Goal: Information Seeking & Learning: Learn about a topic

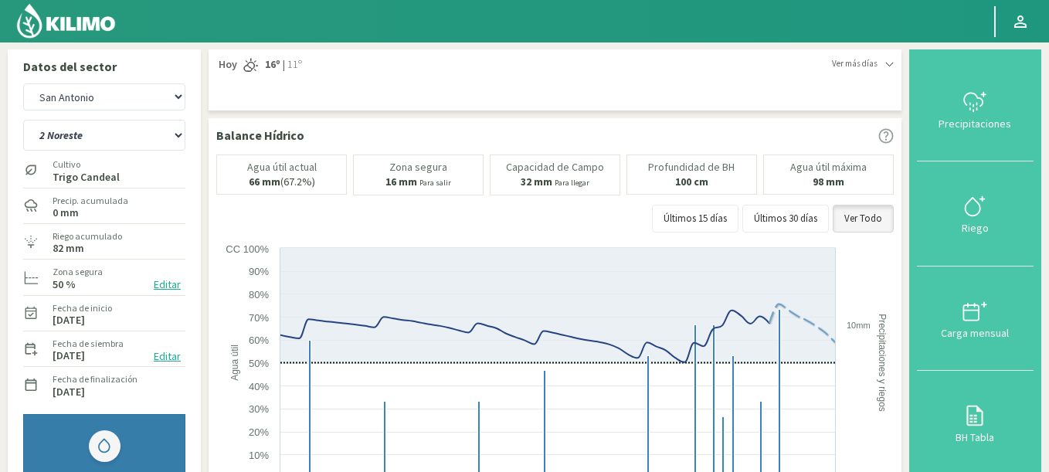
select select "26273: Object"
click at [23, 120] on select "2 Noreste 4 Sudeste 5 Oeste 6 Noreste" at bounding box center [104, 135] width 162 height 31
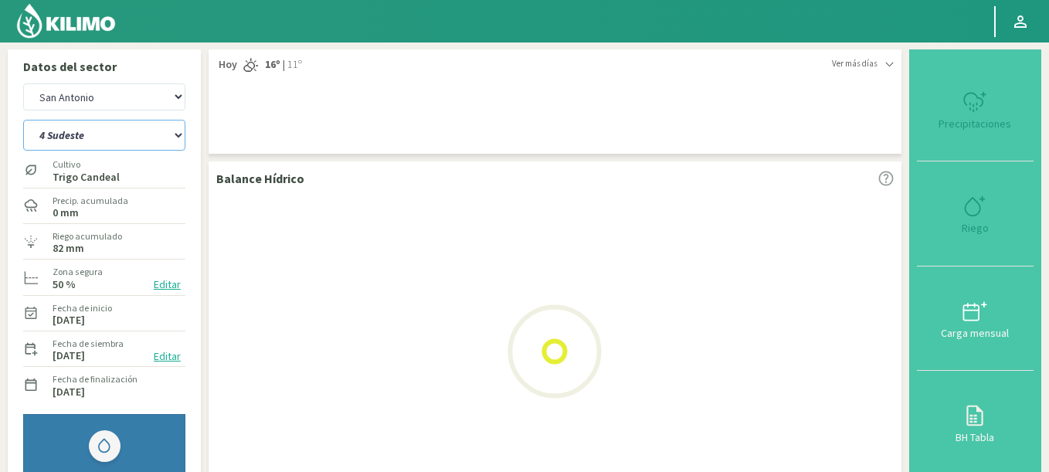
select select "6: Object"
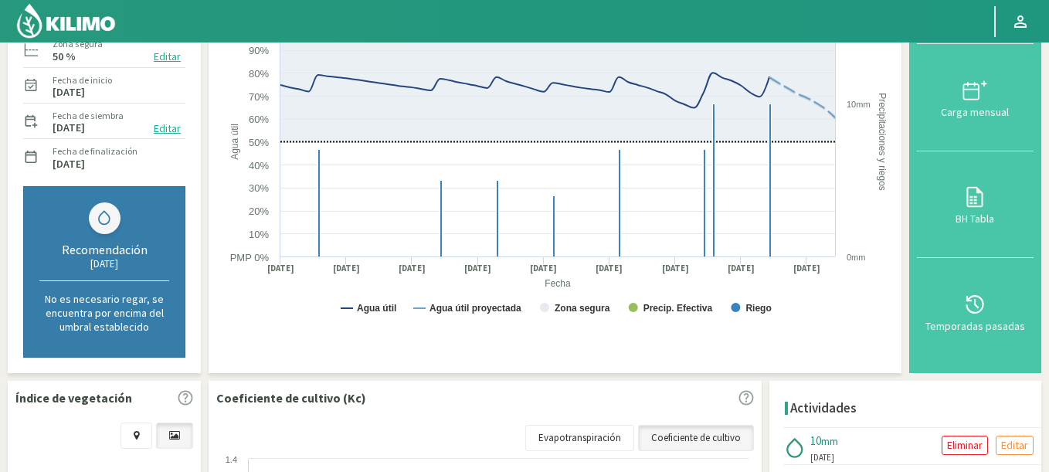
select select "26556: Object"
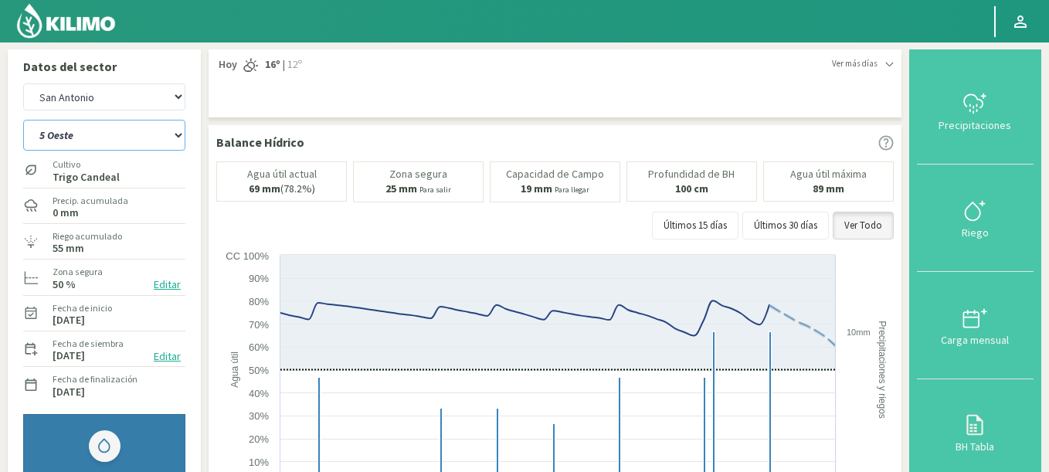
click at [23, 120] on select "2 Noreste 4 Sudeste 5 Oeste 6 Noreste" at bounding box center [104, 135] width 162 height 31
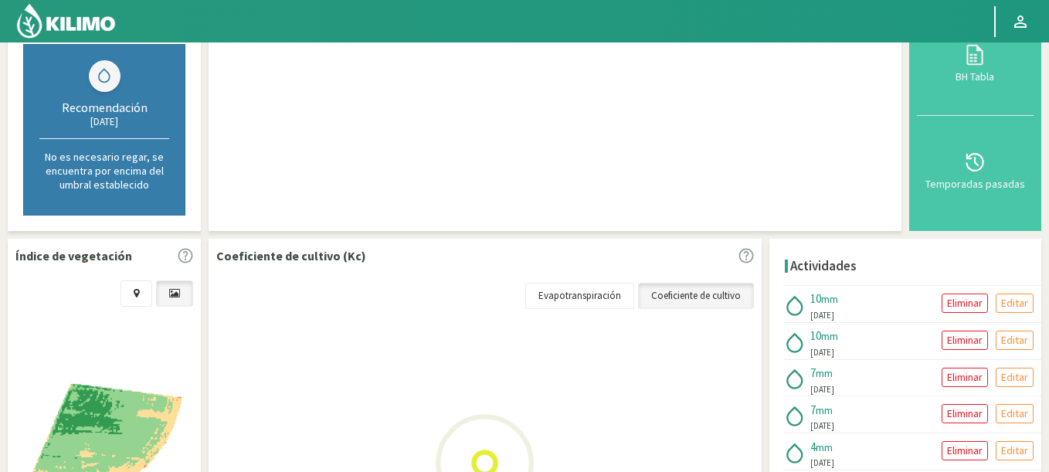
scroll to position [464, 0]
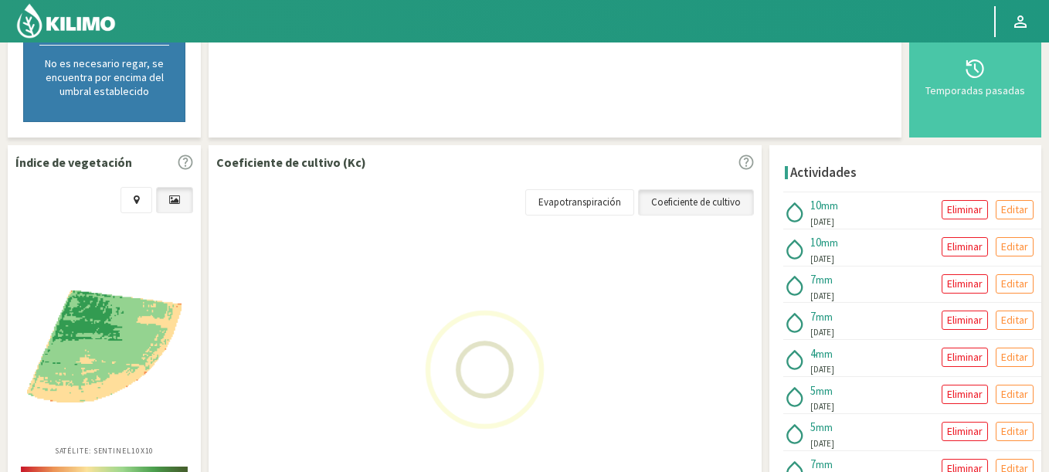
select select "11: Object"
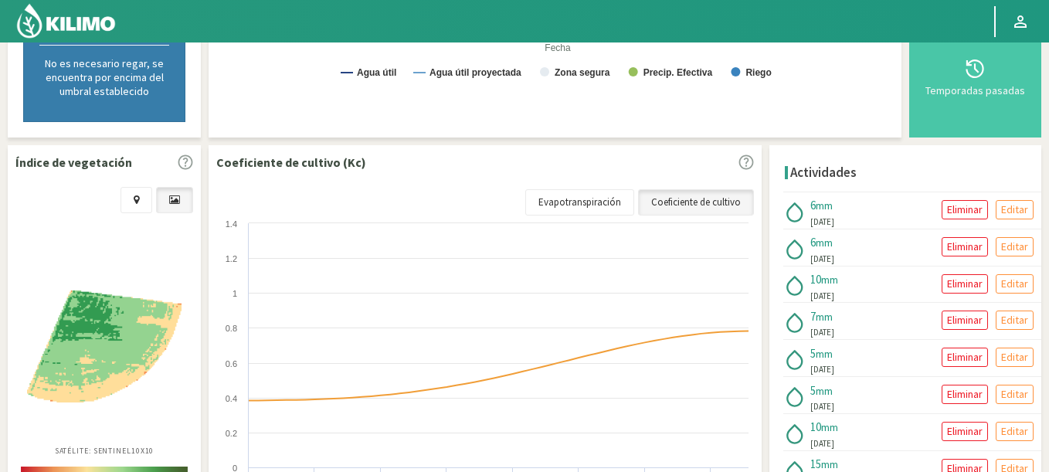
select select "26839: Object"
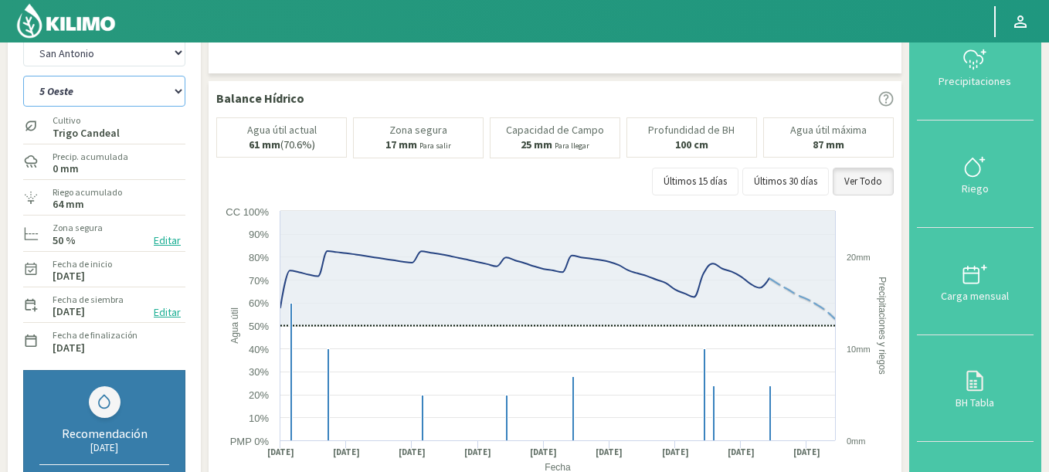
scroll to position [0, 0]
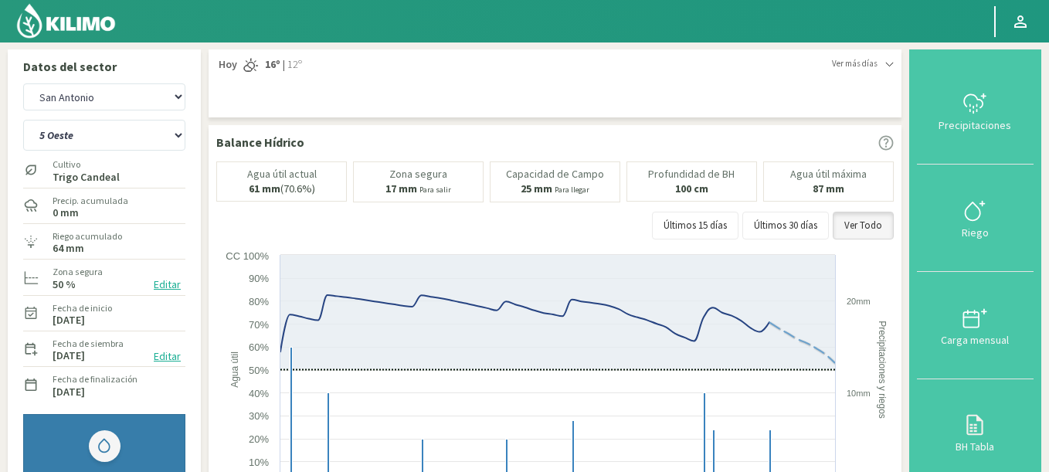
click at [59, 155] on div "Cultivo Trigo Candeal" at bounding box center [86, 169] width 70 height 33
click at [23, 120] on select "2 Noreste 4 Sudeste 5 Oeste 6 Noreste" at bounding box center [104, 135] width 162 height 31
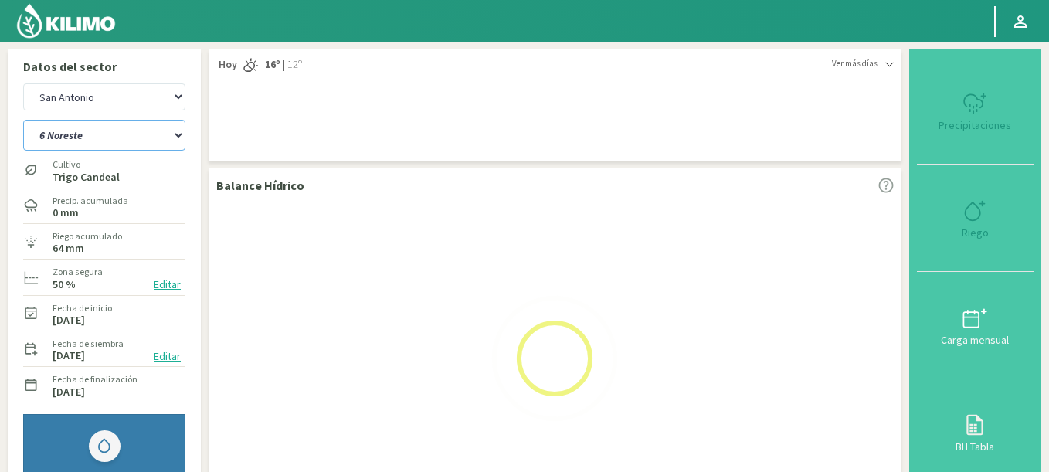
select select "16: Object"
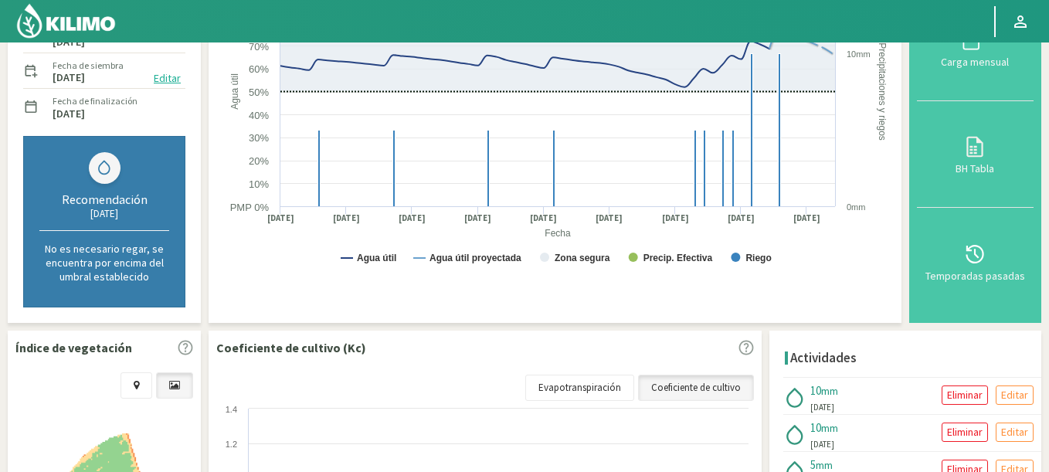
select select "27122: Object"
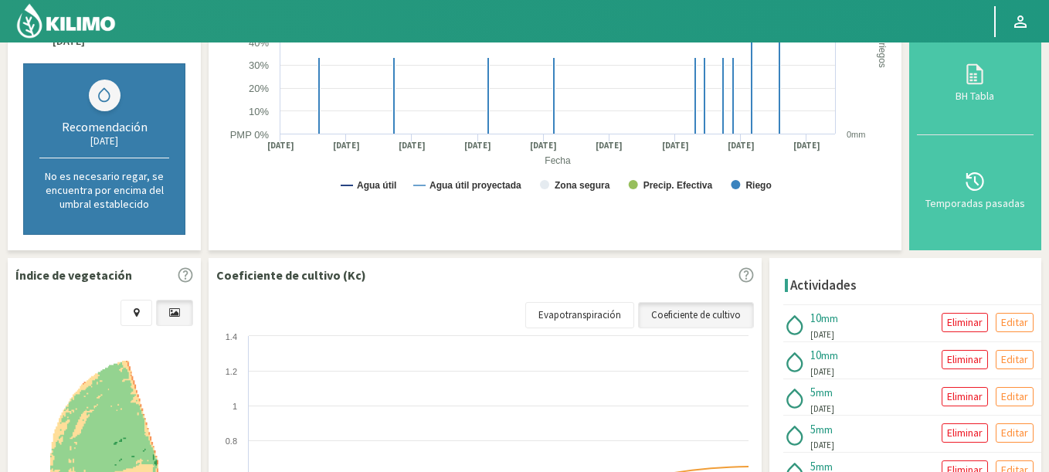
scroll to position [464, 0]
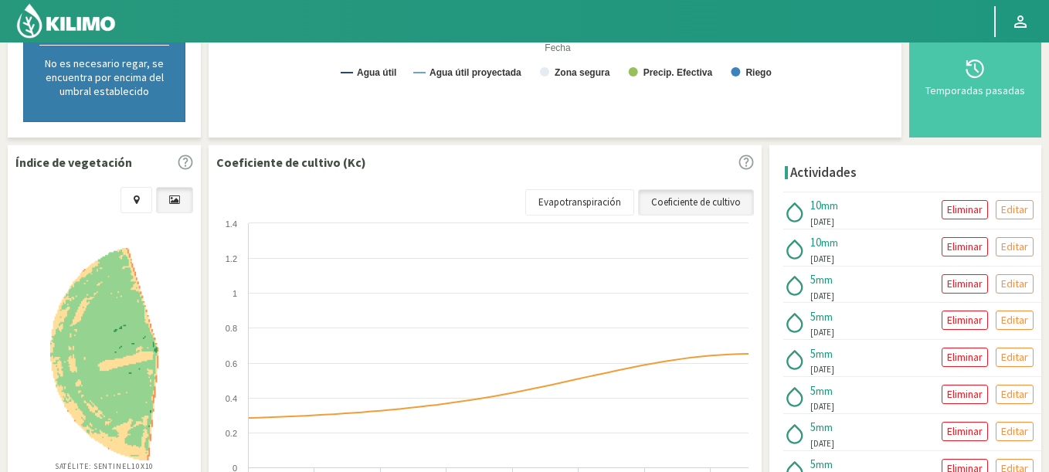
select select "21: Object"
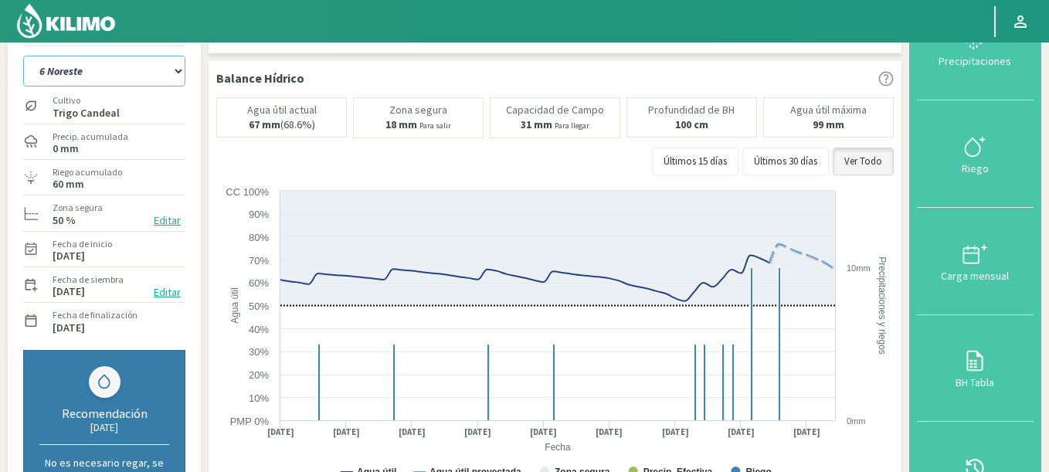
scroll to position [0, 0]
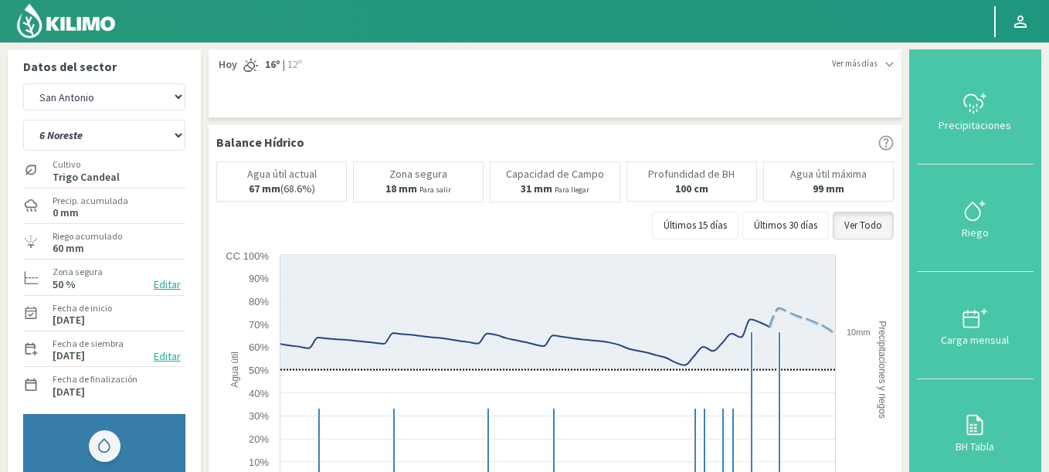
click at [82, 25] on img at bounding box center [65, 20] width 101 height 37
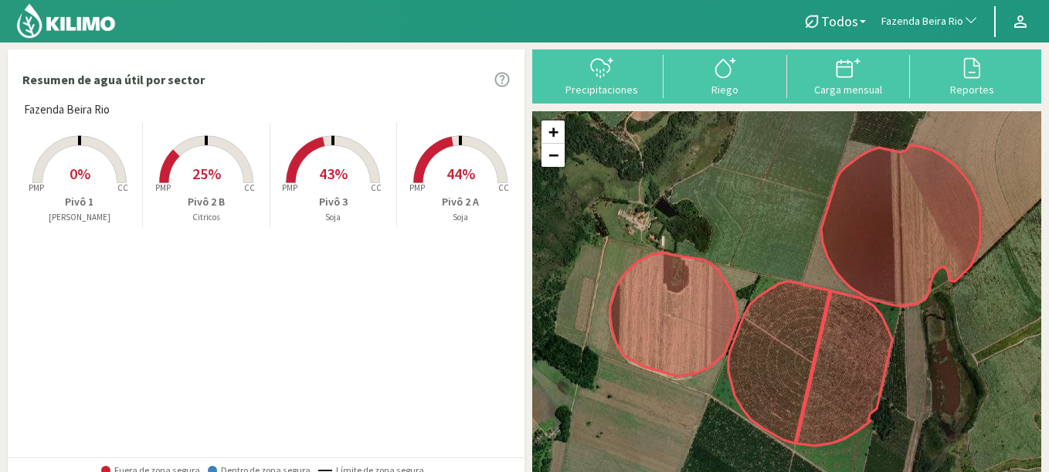
click at [78, 32] on img at bounding box center [65, 20] width 101 height 37
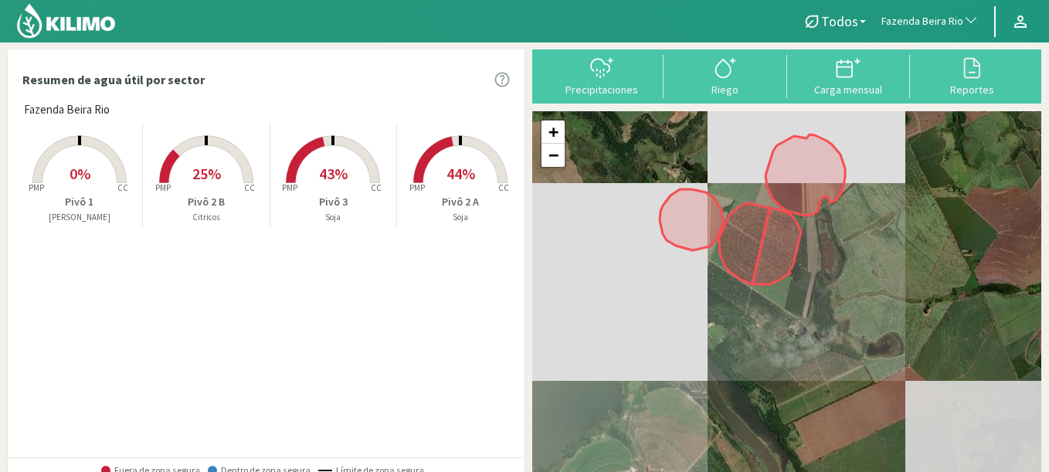
drag, startPoint x: 638, startPoint y: 368, endPoint x: 661, endPoint y: 298, distance: 73.3
click at [661, 298] on div "+ − Leaflet | © Esri" at bounding box center [786, 297] width 509 height 373
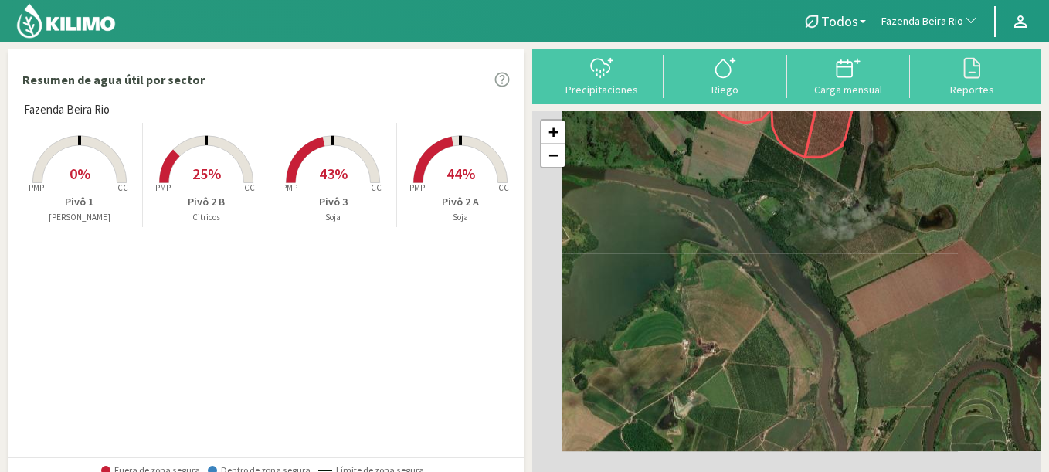
drag, startPoint x: 651, startPoint y: 379, endPoint x: 711, endPoint y: 201, distance: 188.1
click at [711, 201] on div "+ − Leaflet | © Esri" at bounding box center [786, 297] width 509 height 373
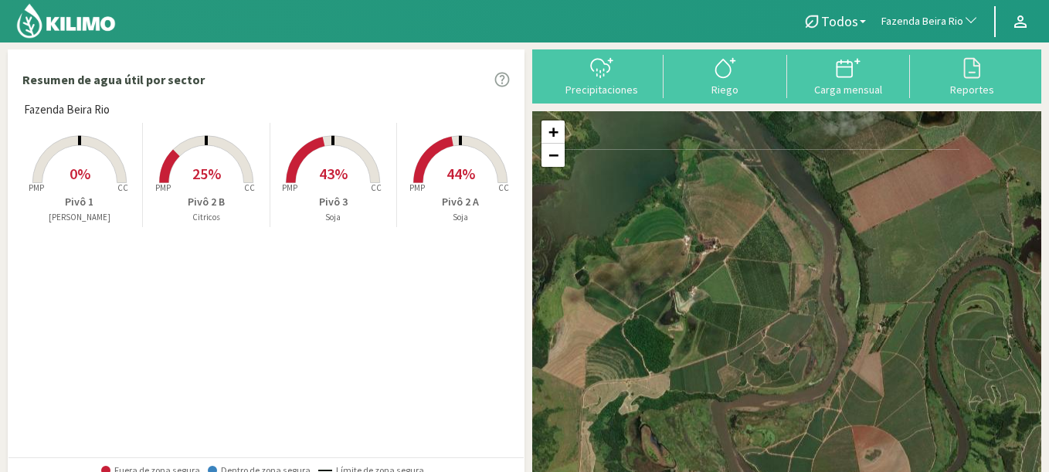
drag, startPoint x: 686, startPoint y: 273, endPoint x: 688, endPoint y: 173, distance: 99.7
click at [688, 173] on div "+ − Leaflet | © Esri" at bounding box center [786, 297] width 509 height 373
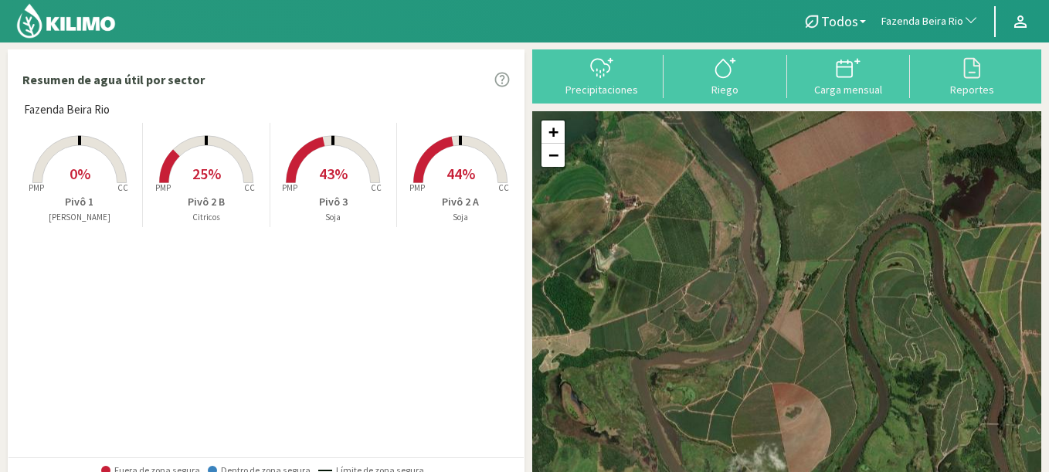
drag, startPoint x: 790, startPoint y: 358, endPoint x: 681, endPoint y: 389, distance: 112.3
click at [681, 388] on div "+ − Leaflet | © Esri" at bounding box center [786, 297] width 509 height 373
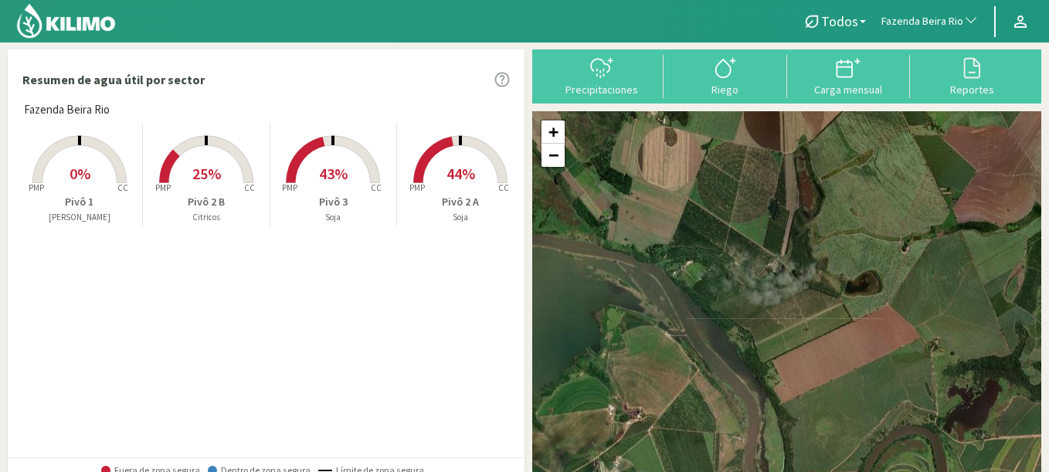
drag, startPoint x: 698, startPoint y: 202, endPoint x: 733, endPoint y: 421, distance: 221.4
click at [733, 421] on div "+ − Leaflet | © Esri" at bounding box center [786, 297] width 509 height 373
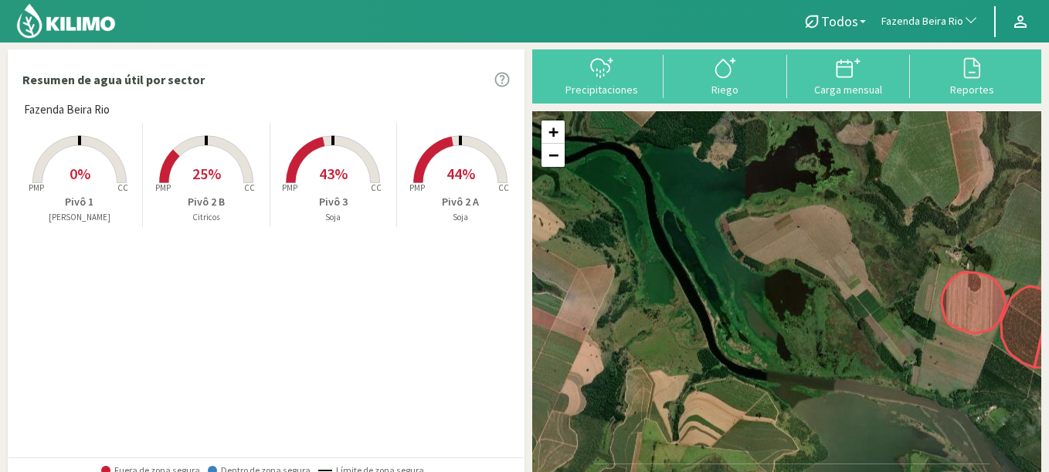
drag, startPoint x: 654, startPoint y: 320, endPoint x: 963, endPoint y: 430, distance: 328.9
click at [963, 430] on div "+ − Leaflet | © Esri" at bounding box center [786, 297] width 509 height 373
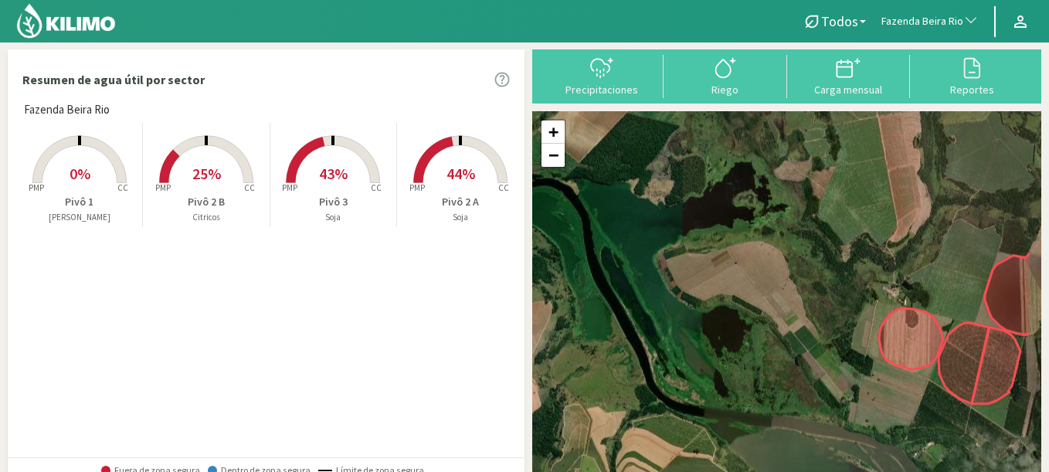
drag, startPoint x: 797, startPoint y: 282, endPoint x: 645, endPoint y: 250, distance: 155.4
click at [645, 250] on div "+ − Leaflet | © Esri" at bounding box center [786, 297] width 509 height 373
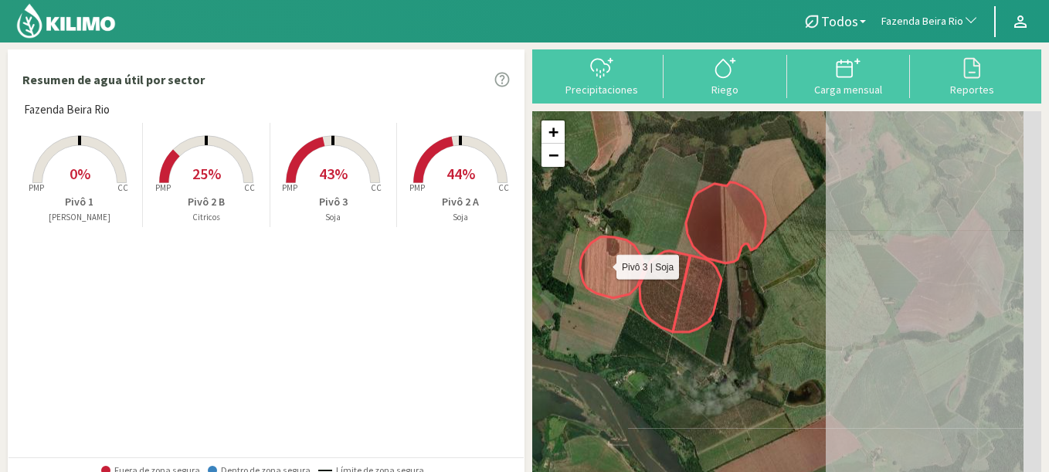
drag, startPoint x: 937, startPoint y: 321, endPoint x: 633, endPoint y: 250, distance: 312.7
click at [633, 250] on icon at bounding box center [612, 267] width 64 height 61
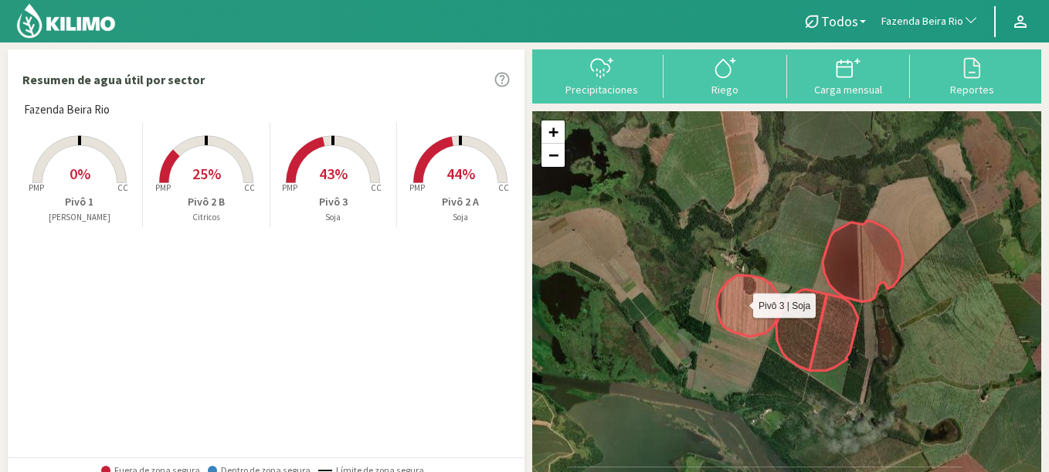
drag, startPoint x: 633, startPoint y: 250, endPoint x: 773, endPoint y: 290, distance: 145.5
click at [773, 290] on icon at bounding box center [749, 306] width 64 height 61
